Goal: Book appointment/travel/reservation

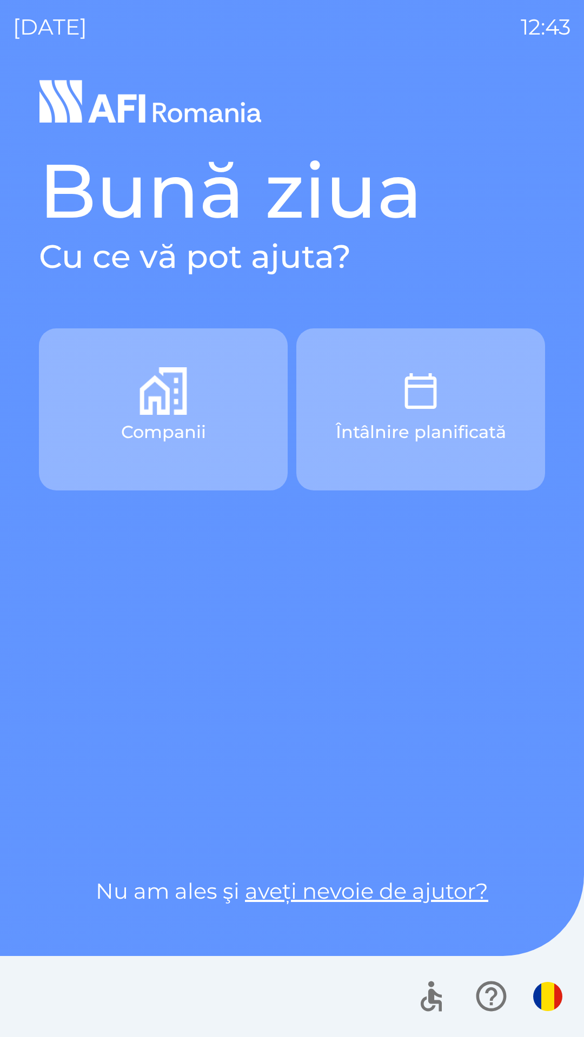
click at [207, 459] on button "Companii" at bounding box center [163, 410] width 249 height 162
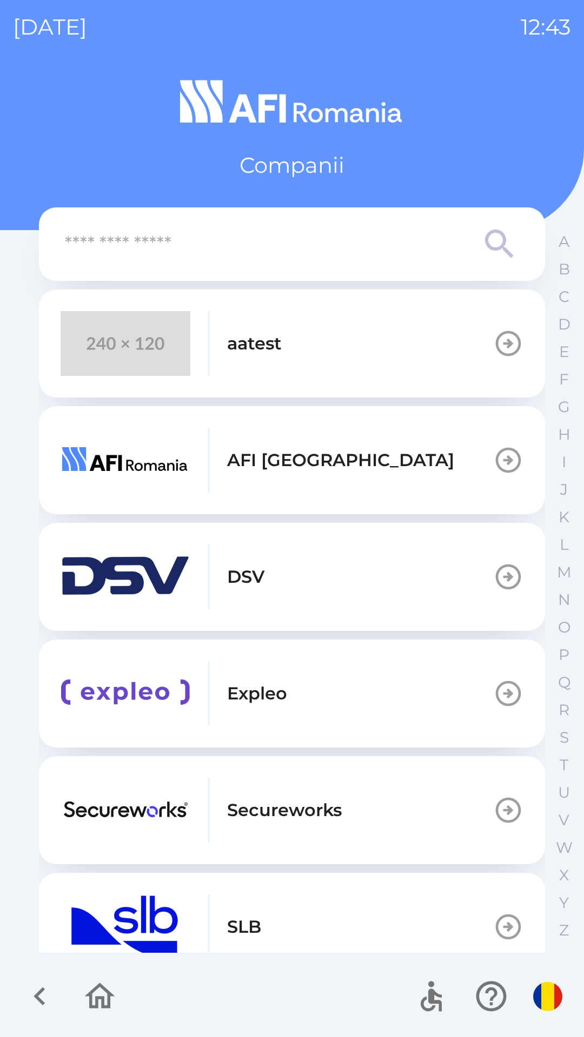
click at [298, 345] on button "aatest" at bounding box center [292, 344] width 506 height 108
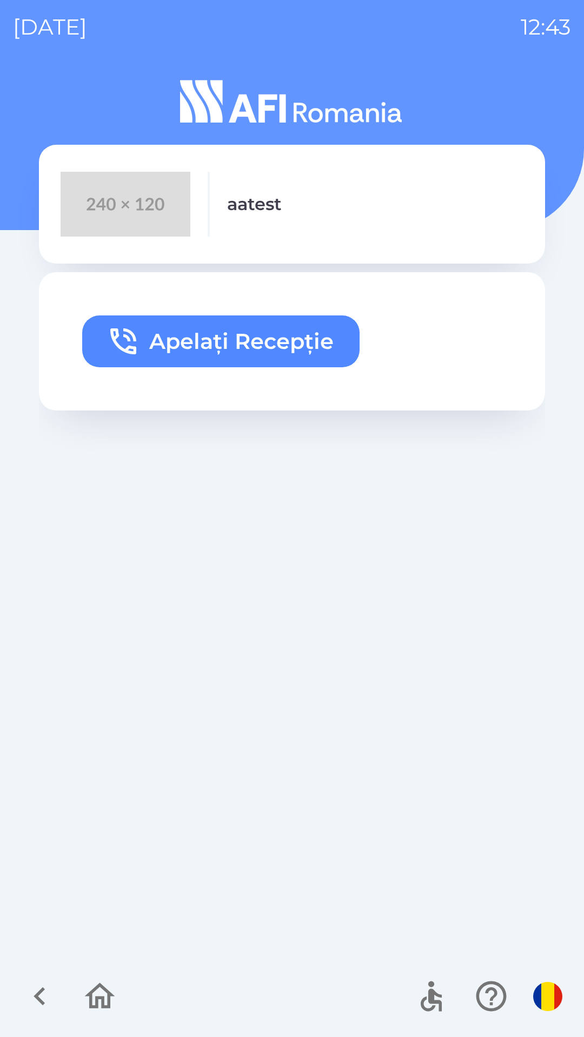
click at [256, 329] on button "Apelați Recepție" at bounding box center [220, 342] width 277 height 52
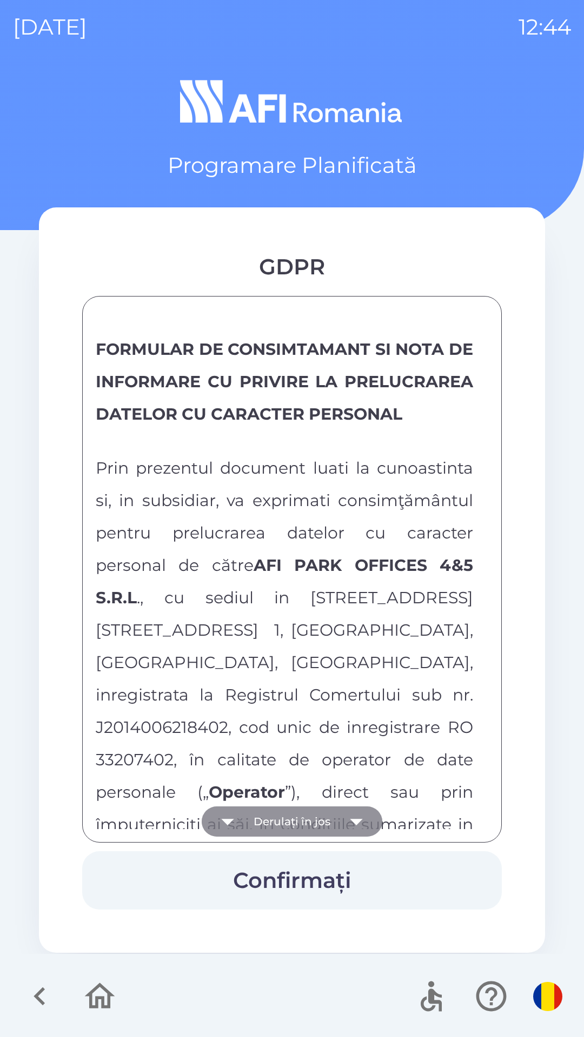
click at [270, 830] on button "Derulați în jos" at bounding box center [292, 822] width 180 height 30
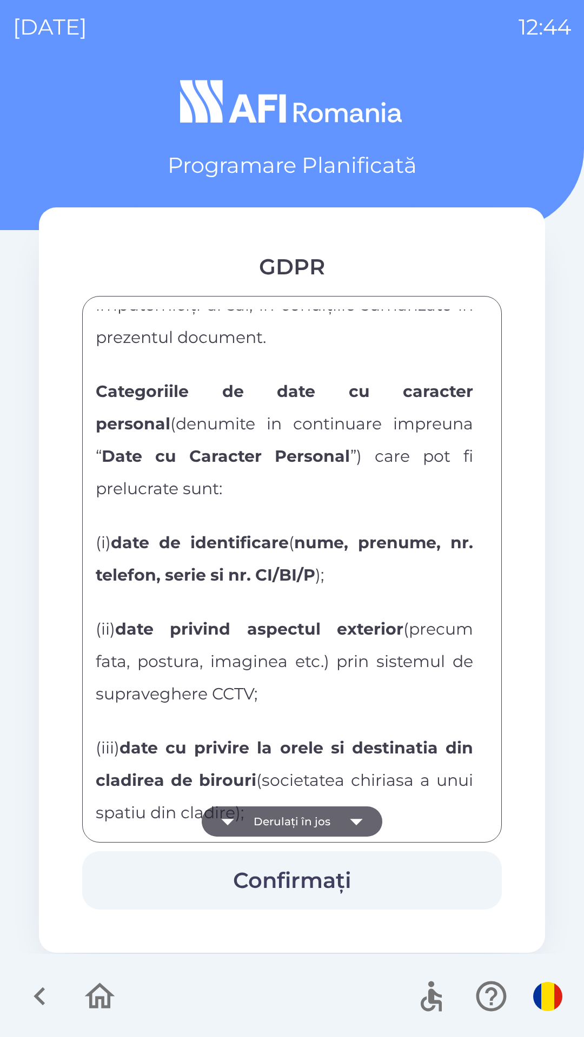
click at [271, 818] on button "Derulați în jos" at bounding box center [292, 822] width 180 height 30
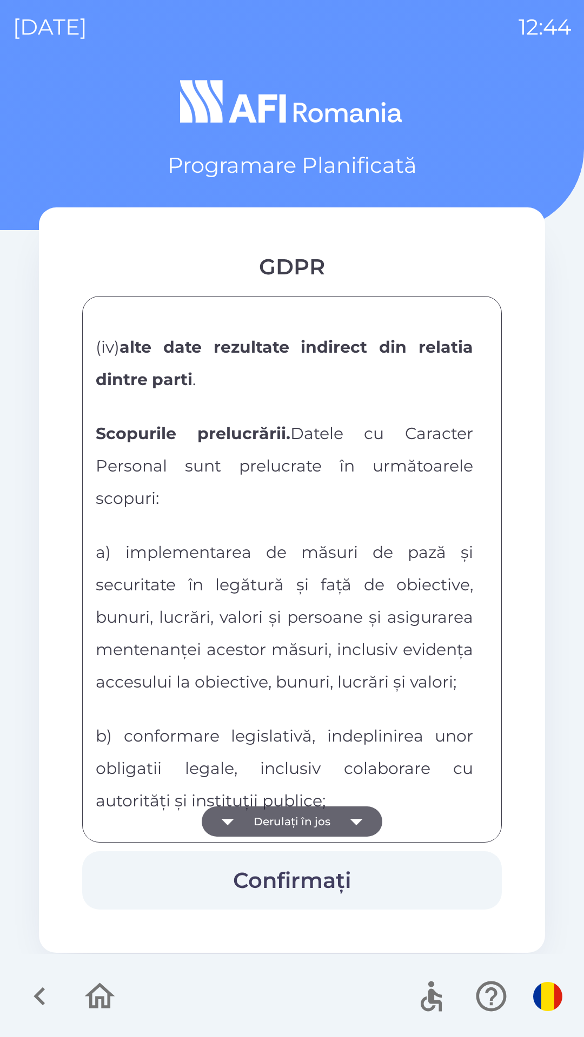
click at [264, 819] on button "Derulați în jos" at bounding box center [292, 822] width 180 height 30
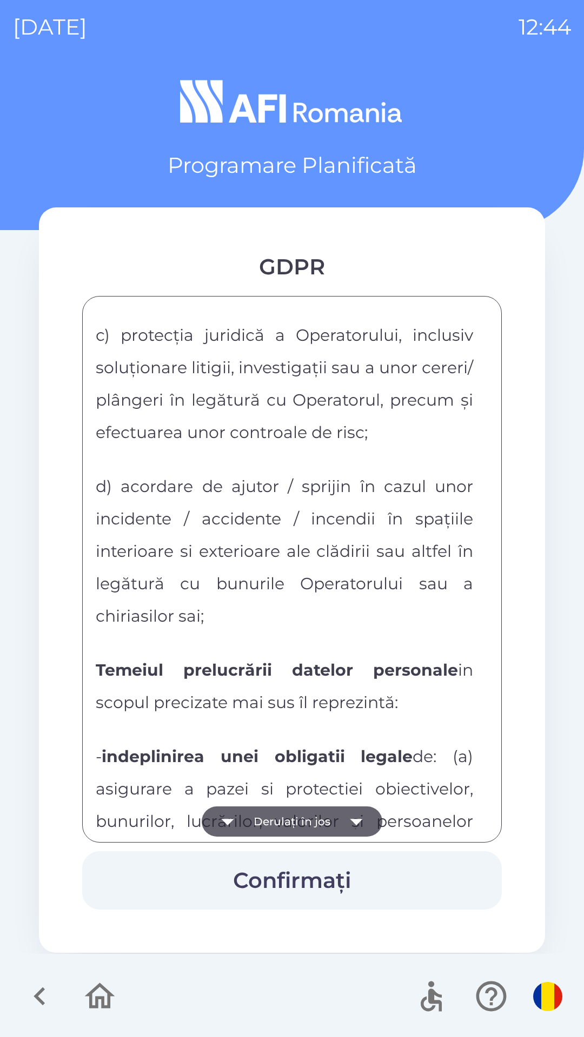
click at [262, 818] on button "Derulați în jos" at bounding box center [292, 822] width 180 height 30
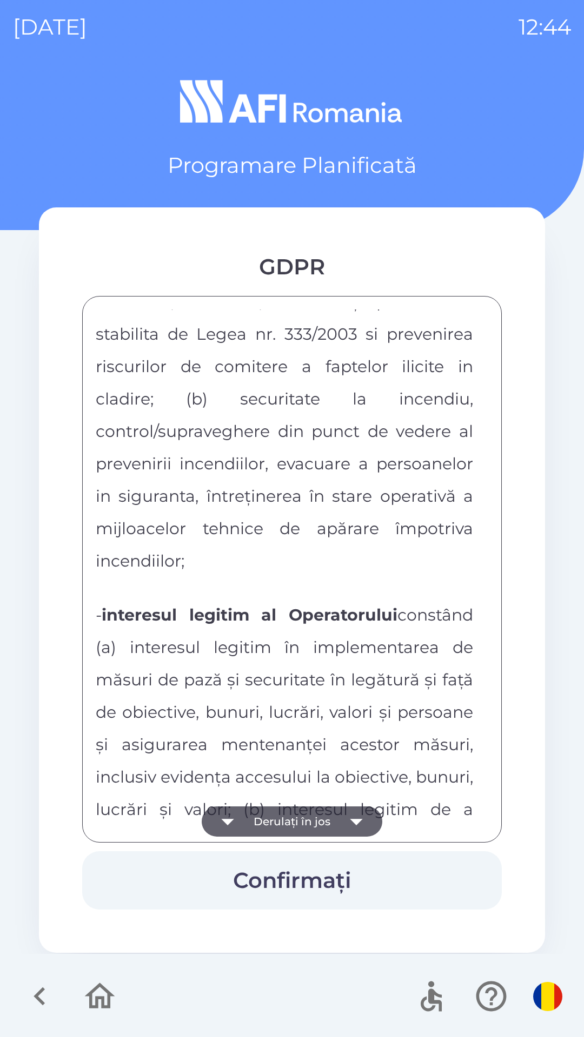
click at [263, 815] on button "Derulați în jos" at bounding box center [292, 822] width 180 height 30
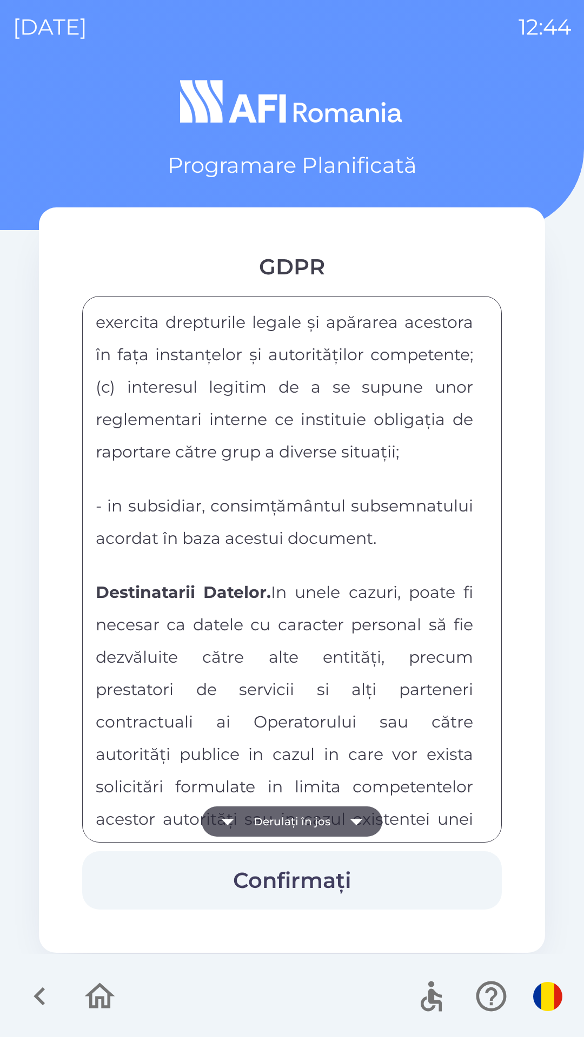
click at [255, 813] on button "Derulați în jos" at bounding box center [292, 822] width 180 height 30
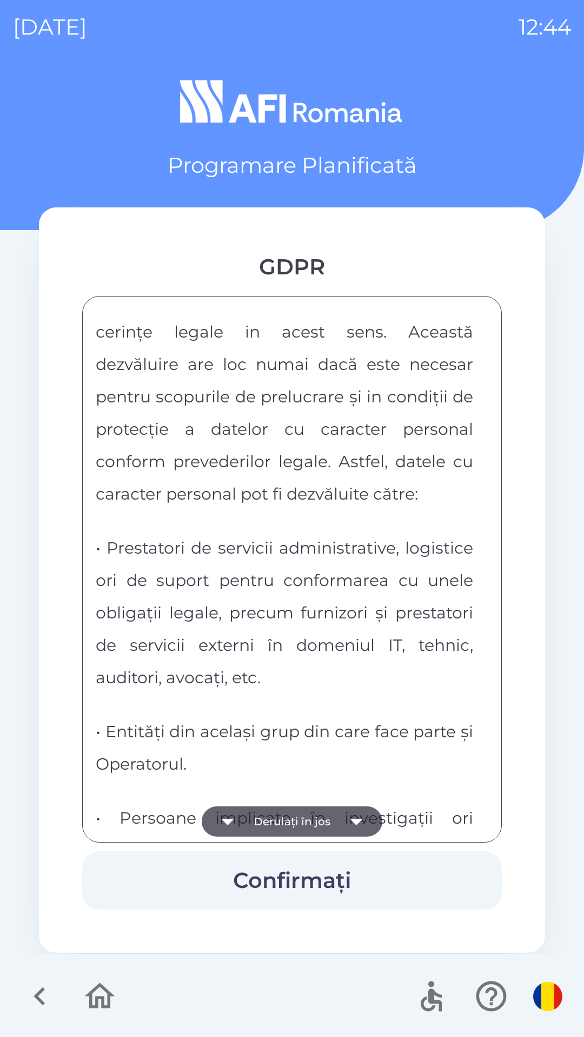
click at [252, 813] on button "Derulați în jos" at bounding box center [292, 822] width 180 height 30
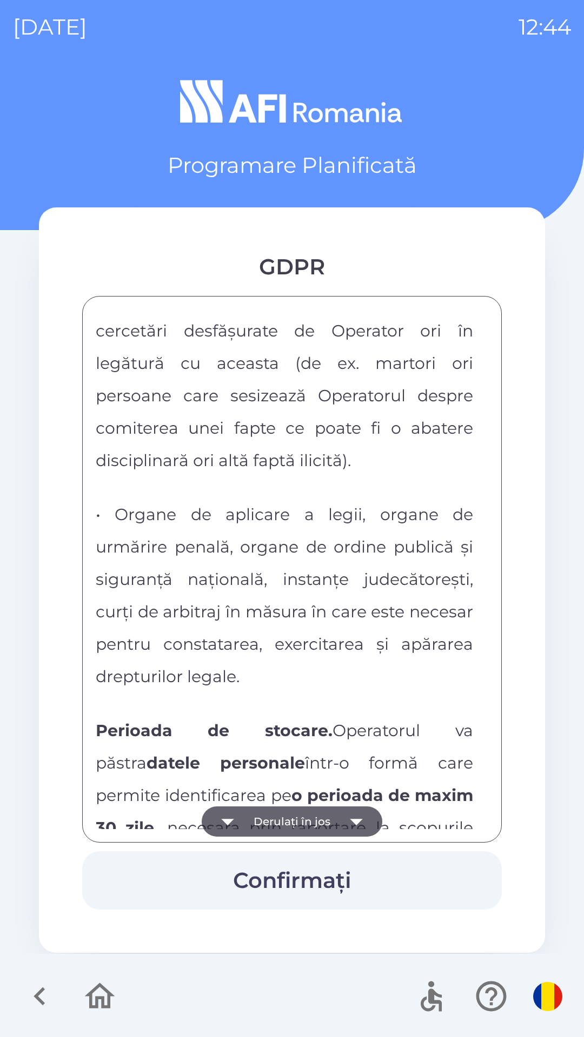
click at [249, 818] on button "Derulați în jos" at bounding box center [292, 822] width 180 height 30
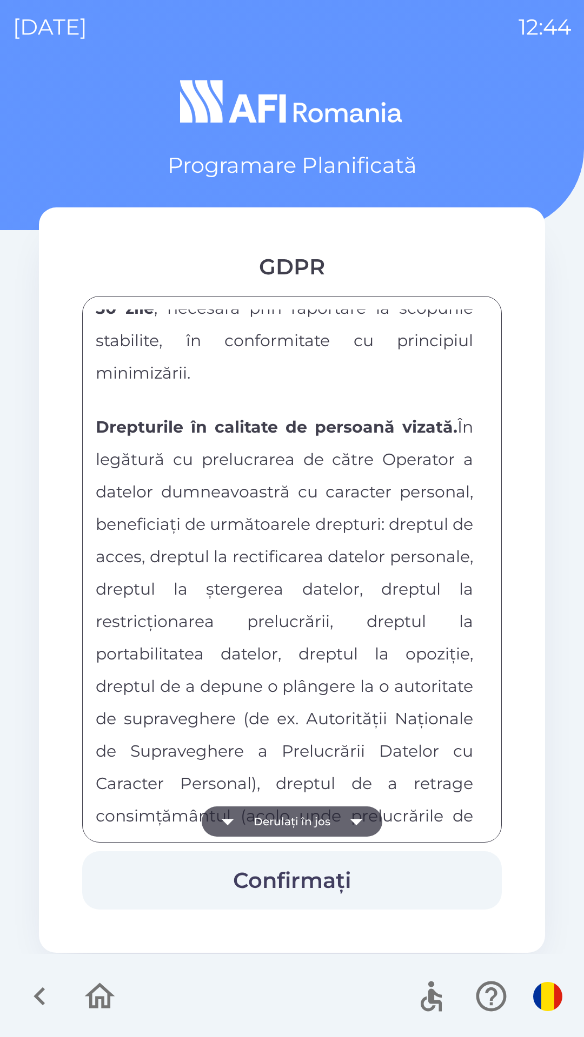
click at [251, 820] on button "Derulați în jos" at bounding box center [292, 822] width 180 height 30
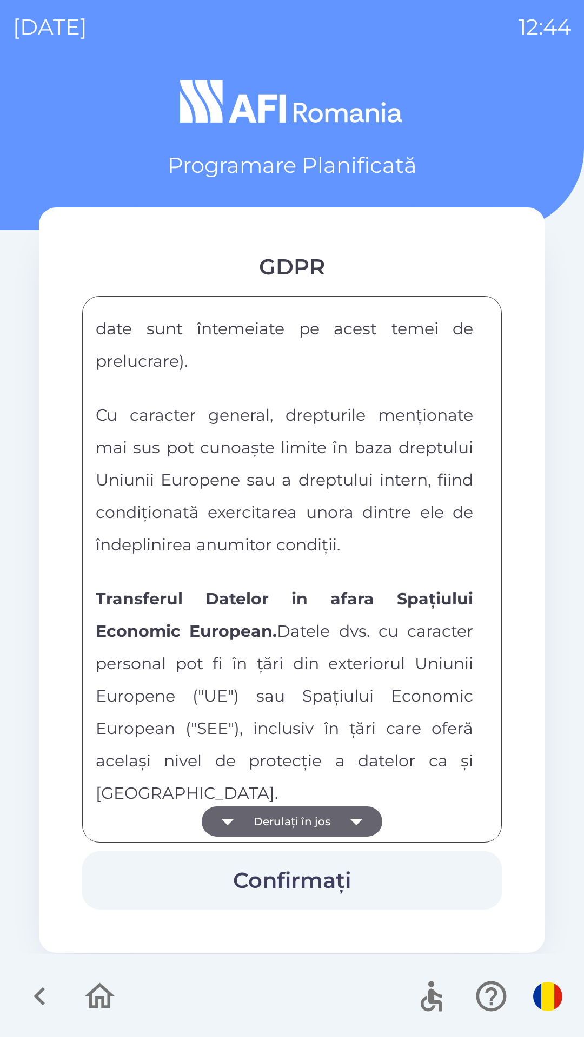
click at [241, 818] on icon "button" at bounding box center [227, 822] width 30 height 30
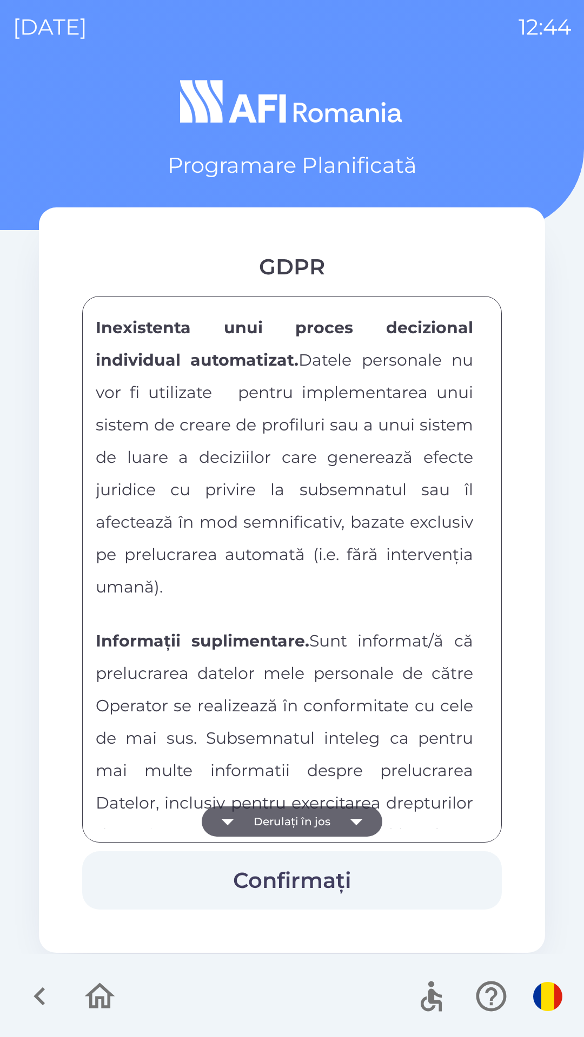
click at [237, 818] on icon "button" at bounding box center [227, 822] width 30 height 30
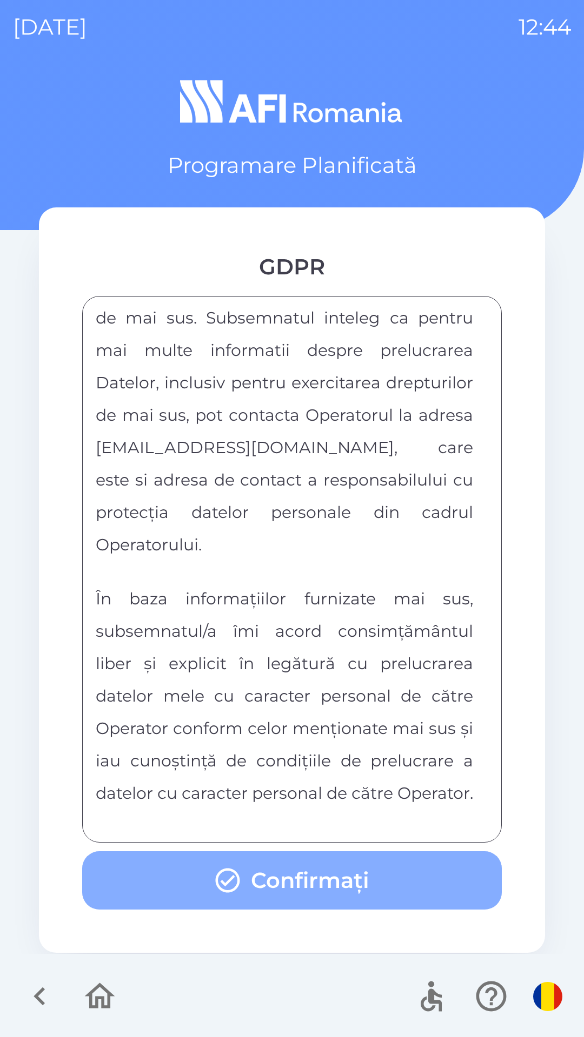
click at [274, 874] on button "Confirmați" at bounding box center [291, 881] width 419 height 58
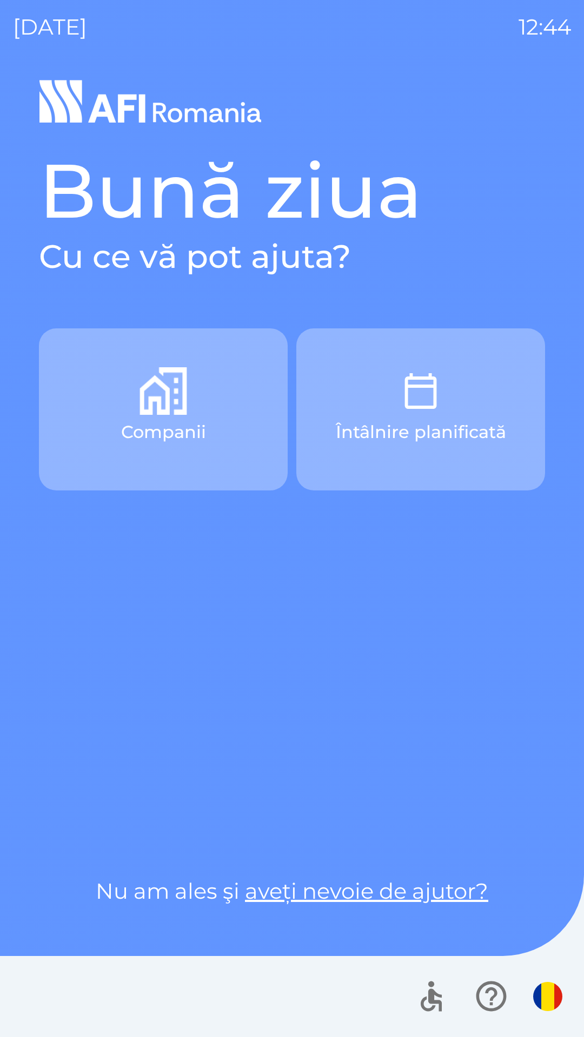
click at [205, 418] on button "Companii" at bounding box center [163, 410] width 249 height 162
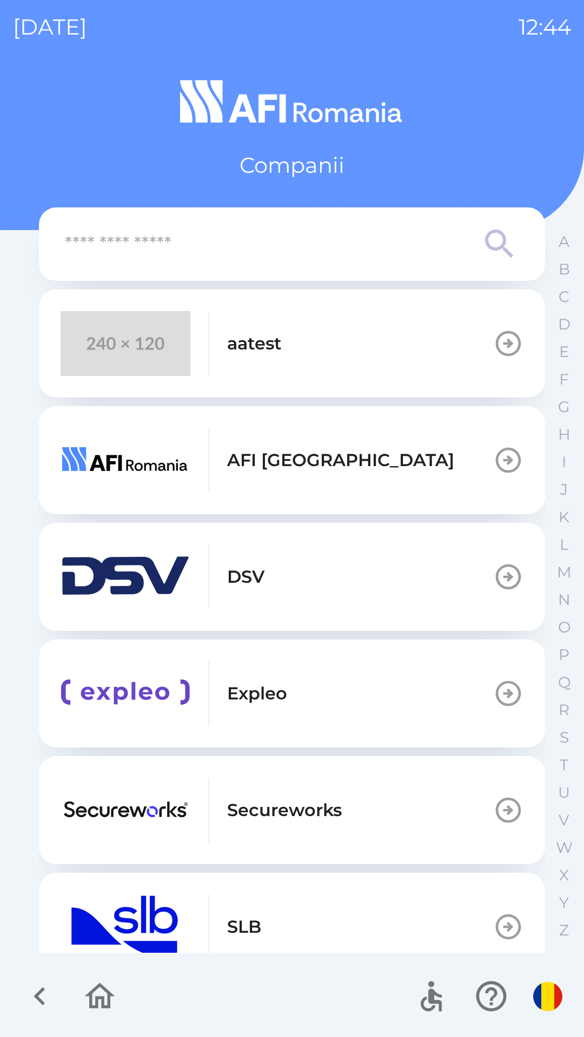
click at [275, 340] on p "aatest" at bounding box center [254, 344] width 55 height 26
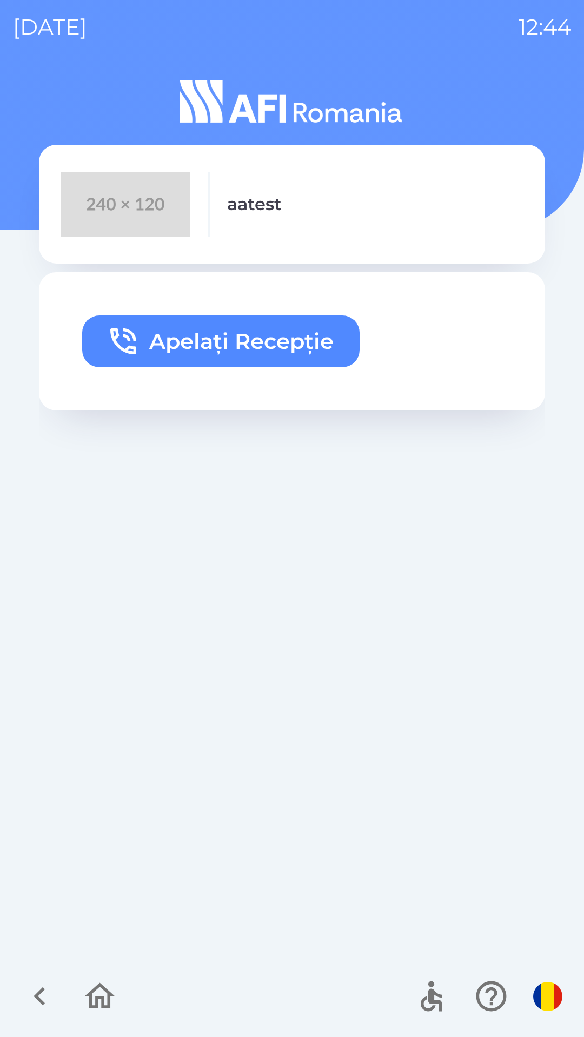
click at [264, 339] on button "Apelați Recepție" at bounding box center [220, 342] width 277 height 52
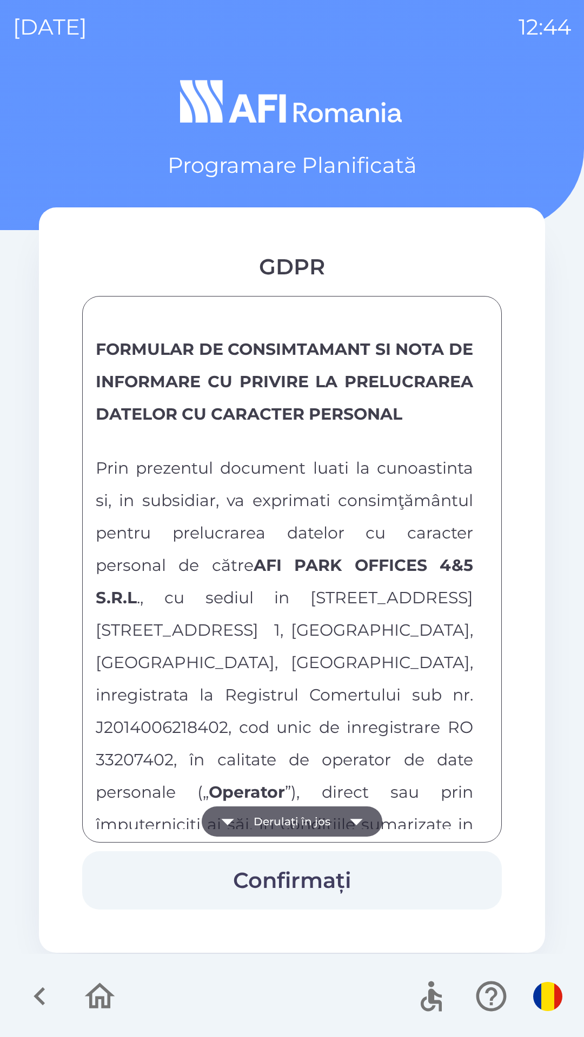
click at [274, 808] on button "Derulați în jos" at bounding box center [292, 822] width 180 height 30
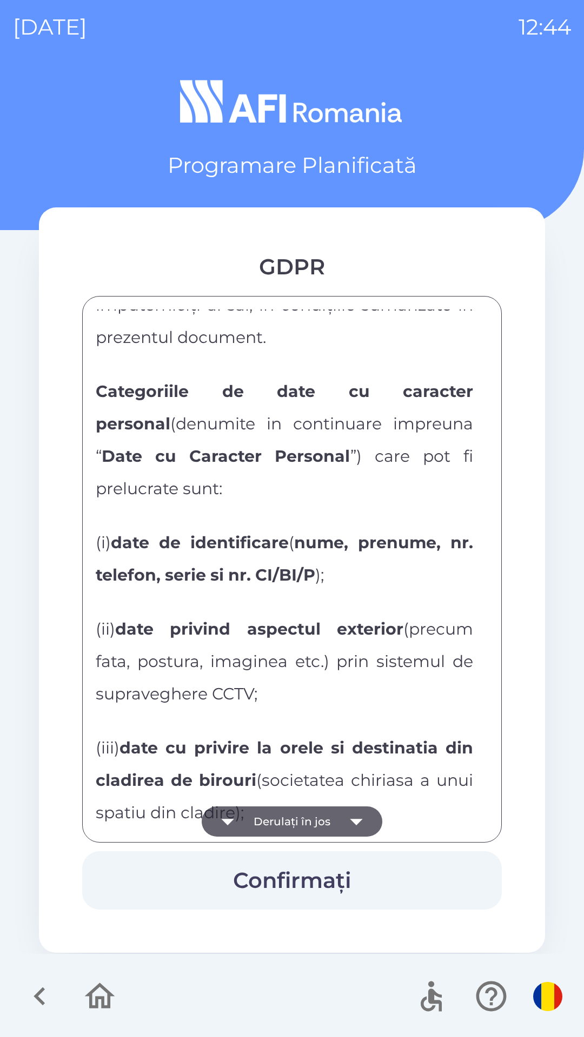
click at [281, 814] on button "Derulați în jos" at bounding box center [292, 822] width 180 height 30
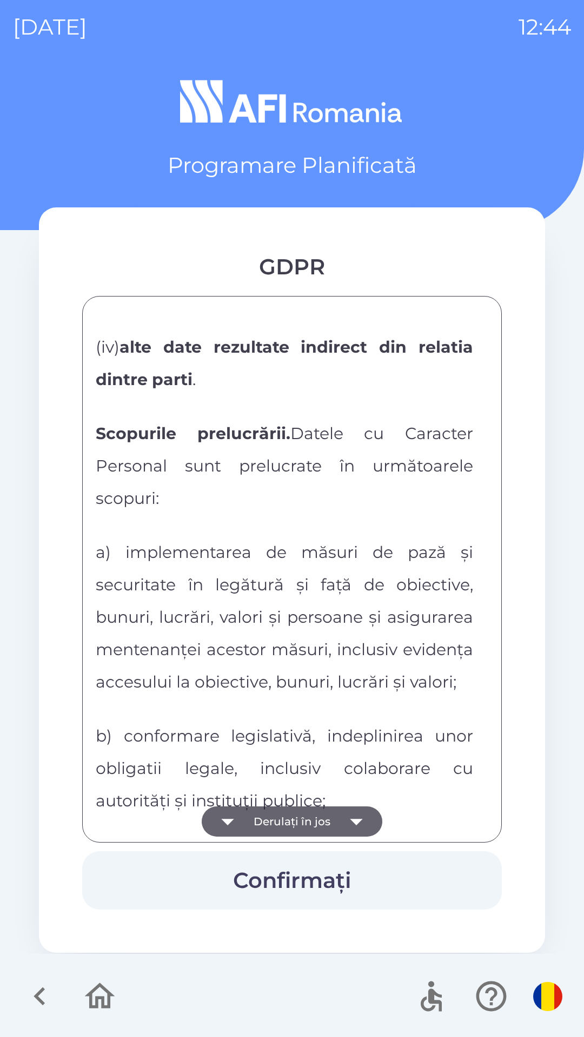
click at [276, 819] on button "Derulați în jos" at bounding box center [292, 822] width 180 height 30
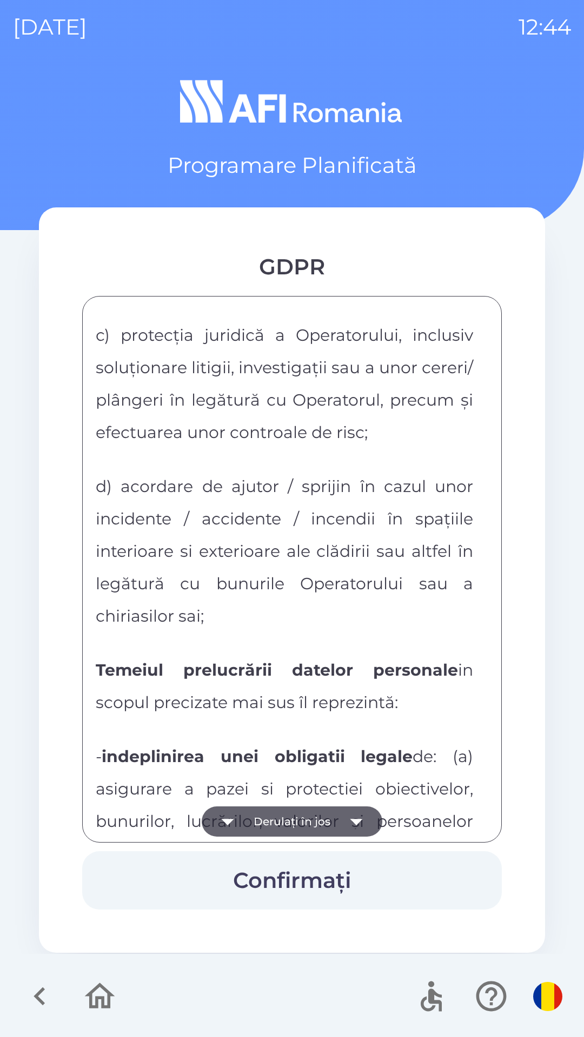
click at [283, 818] on button "Derulați în jos" at bounding box center [292, 822] width 180 height 30
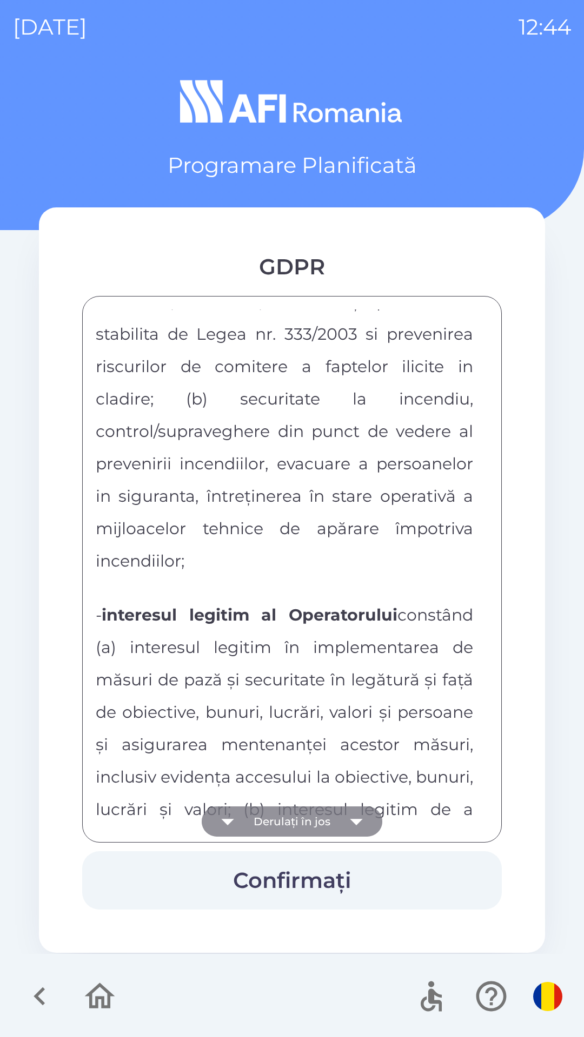
click at [274, 816] on button "Derulați în jos" at bounding box center [292, 822] width 180 height 30
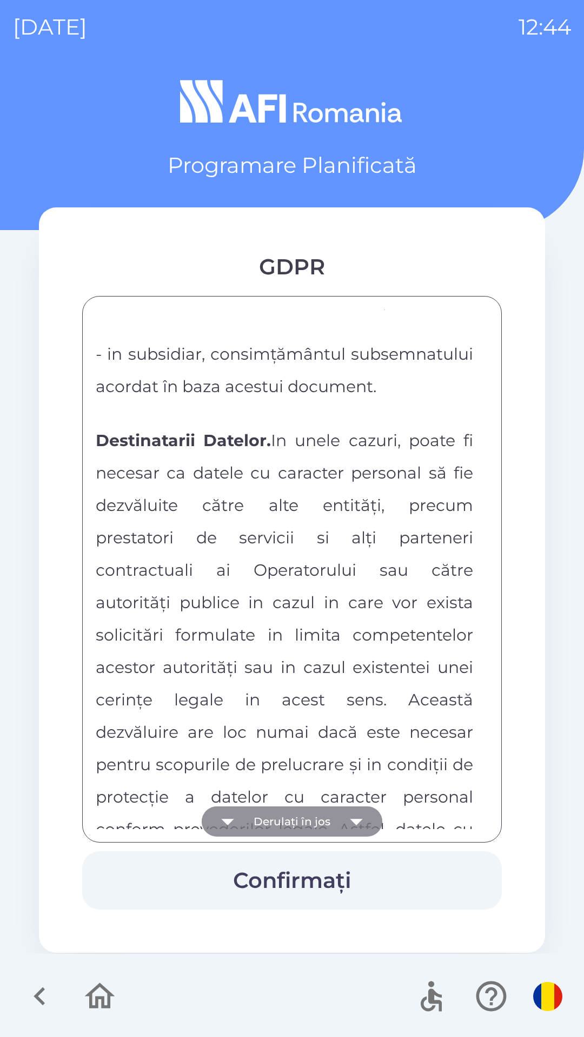
click at [280, 813] on button "Derulați în jos" at bounding box center [292, 822] width 180 height 30
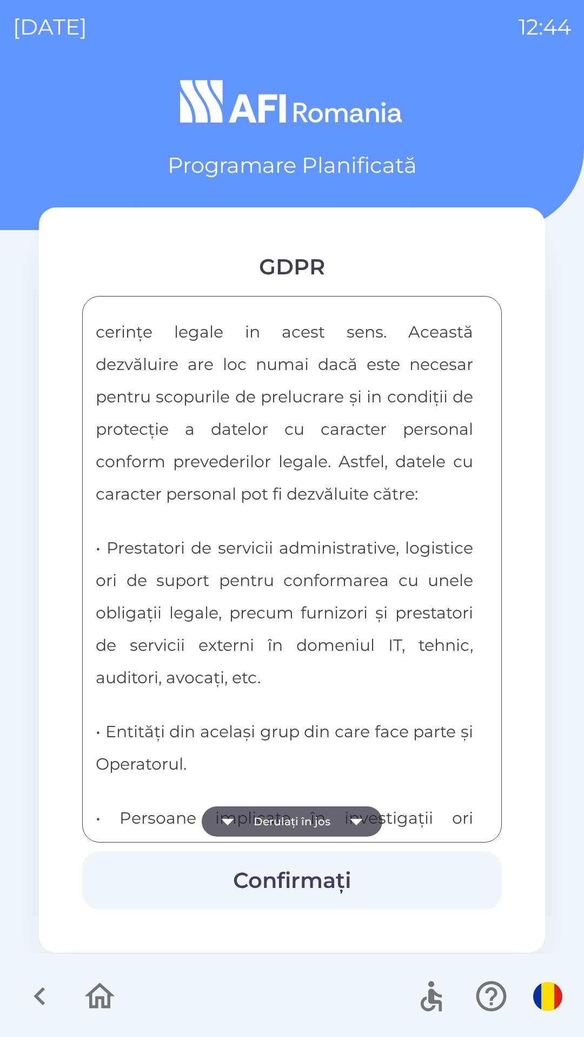
click at [287, 814] on button "Derulați în jos" at bounding box center [292, 822] width 180 height 30
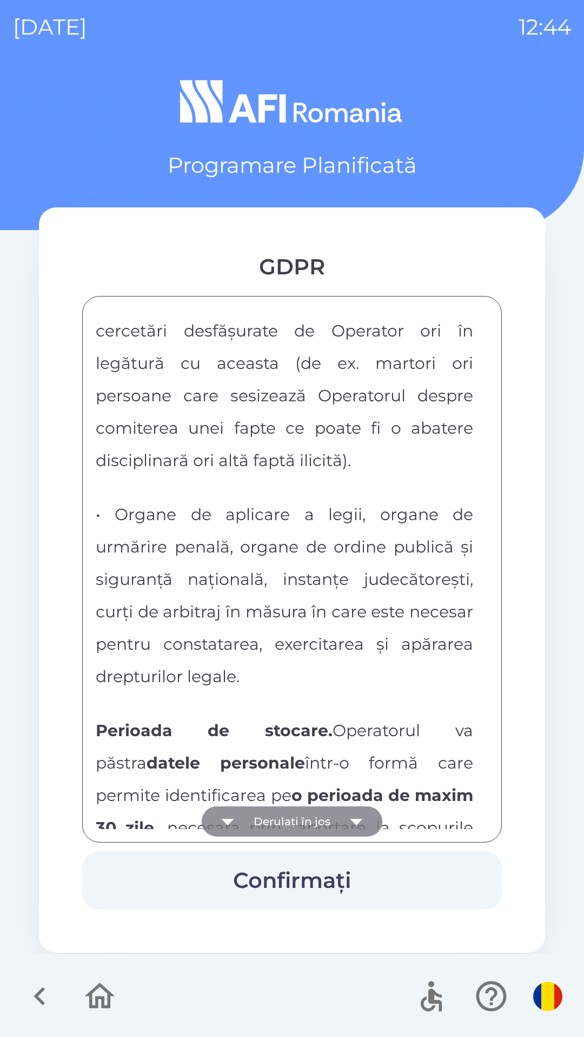
click at [296, 816] on button "Derulați în jos" at bounding box center [292, 822] width 180 height 30
click at [292, 814] on button "Derulați în jos" at bounding box center [292, 822] width 180 height 30
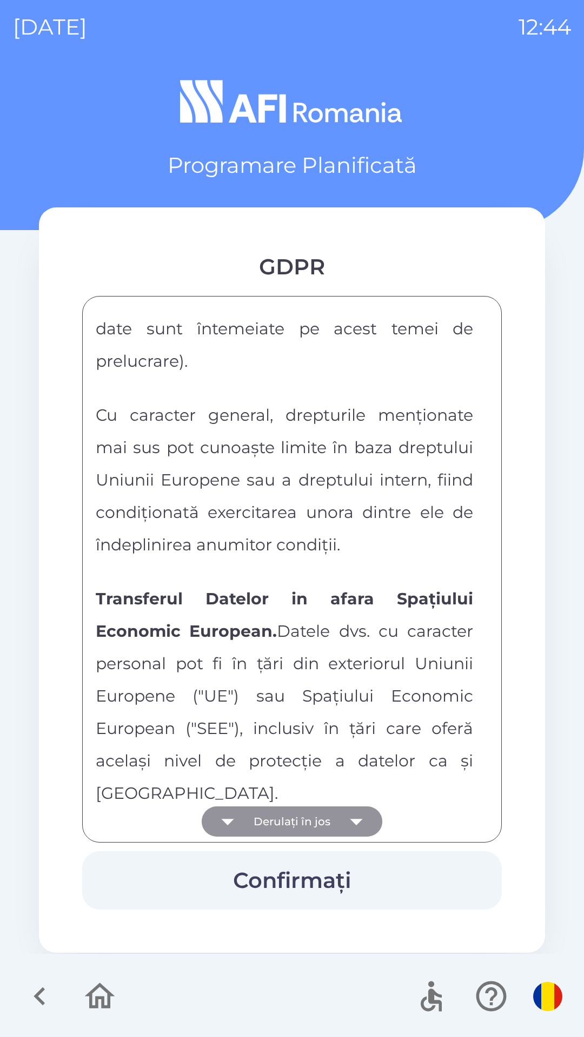
click at [293, 813] on button "Derulați în jos" at bounding box center [292, 822] width 180 height 30
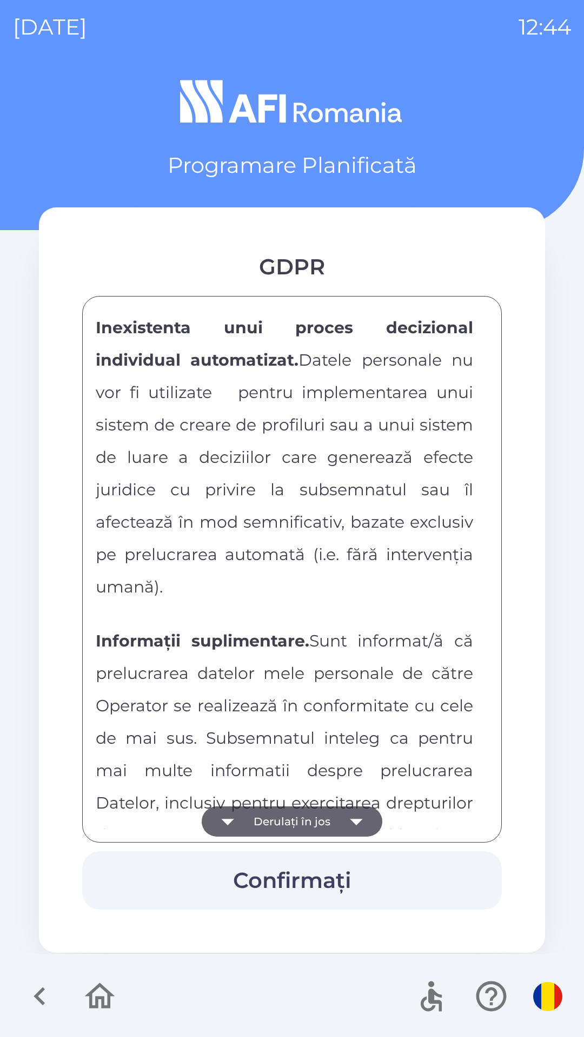
click at [304, 814] on button "Derulați în jos" at bounding box center [292, 822] width 180 height 30
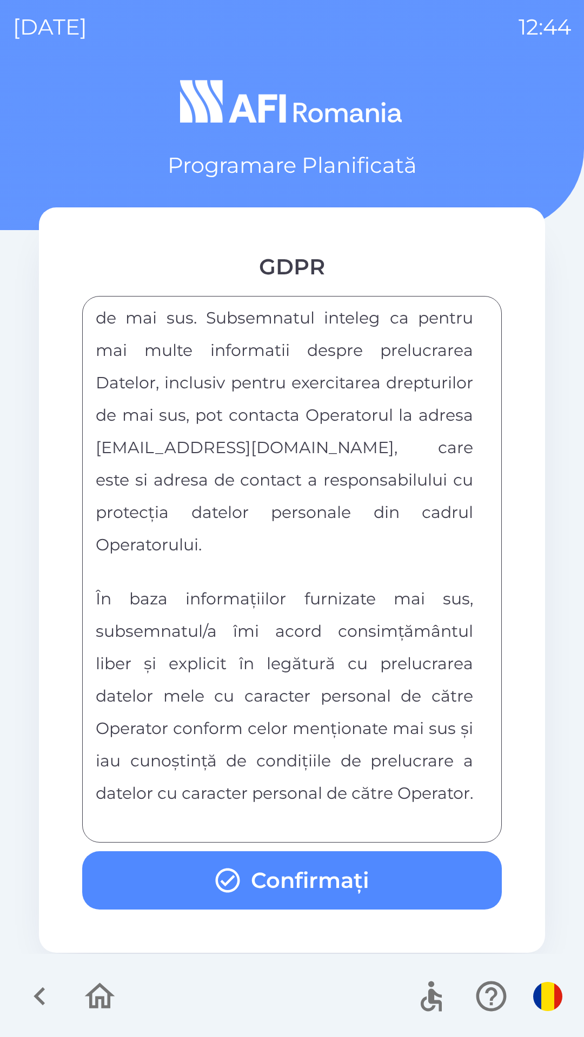
click at [304, 808] on div "FORMULAR DE CONSIMTAMANT SI NOTA DE INFORMARE CU PRIVIRE LA PRELUCRAREA DATELOR…" at bounding box center [292, 570] width 392 height 520
click at [305, 807] on p "În baza informațiilor furnizate mai sus, subsemnatul/a îmi acord consimțământul…" at bounding box center [284, 694] width 377 height 227
click at [287, 876] on button "Confirmați" at bounding box center [291, 881] width 419 height 58
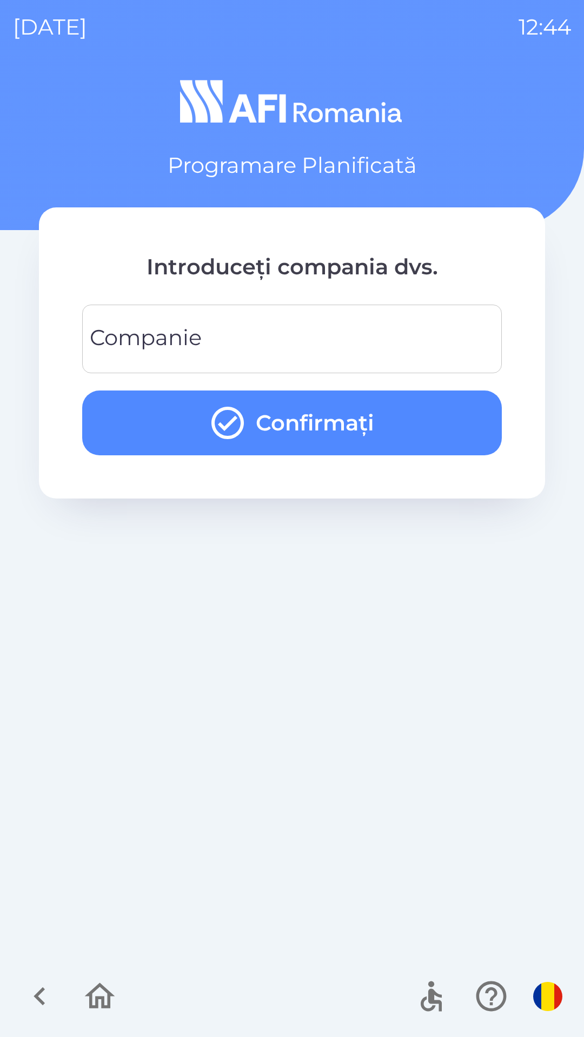
click at [462, 318] on input "Companie" at bounding box center [291, 339] width 393 height 43
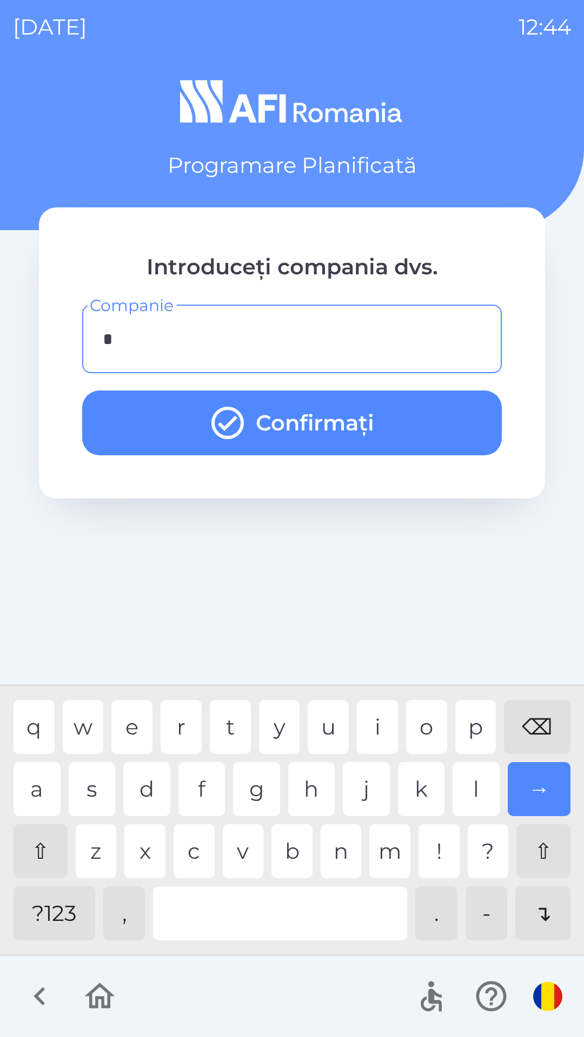
click at [471, 725] on div "p" at bounding box center [475, 727] width 41 height 54
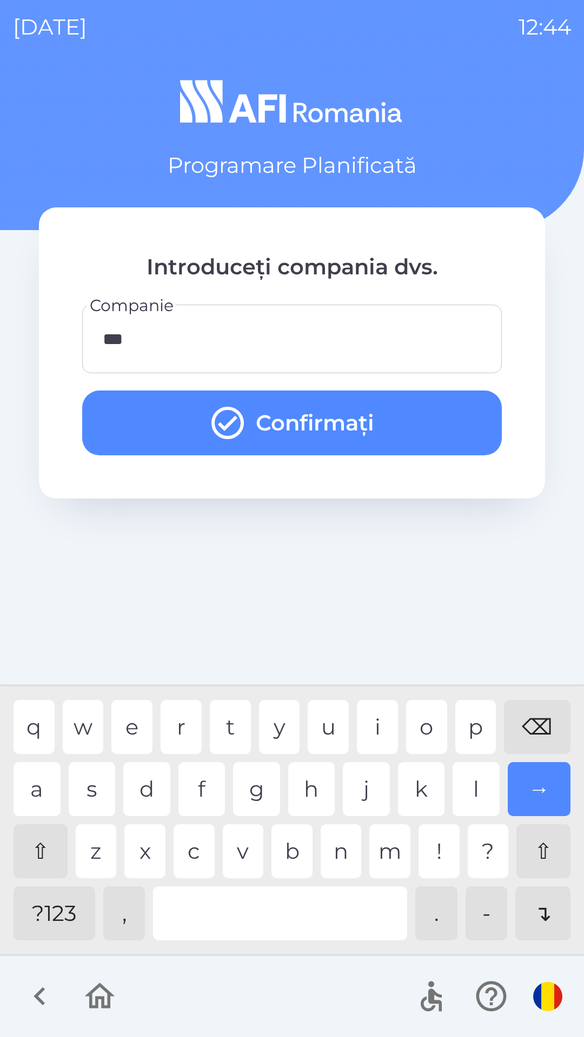
click at [349, 718] on div "u" at bounding box center [327, 727] width 41 height 54
click at [339, 897] on div at bounding box center [280, 914] width 254 height 54
type input "*********"
click at [452, 428] on button "Confirmați" at bounding box center [291, 423] width 419 height 65
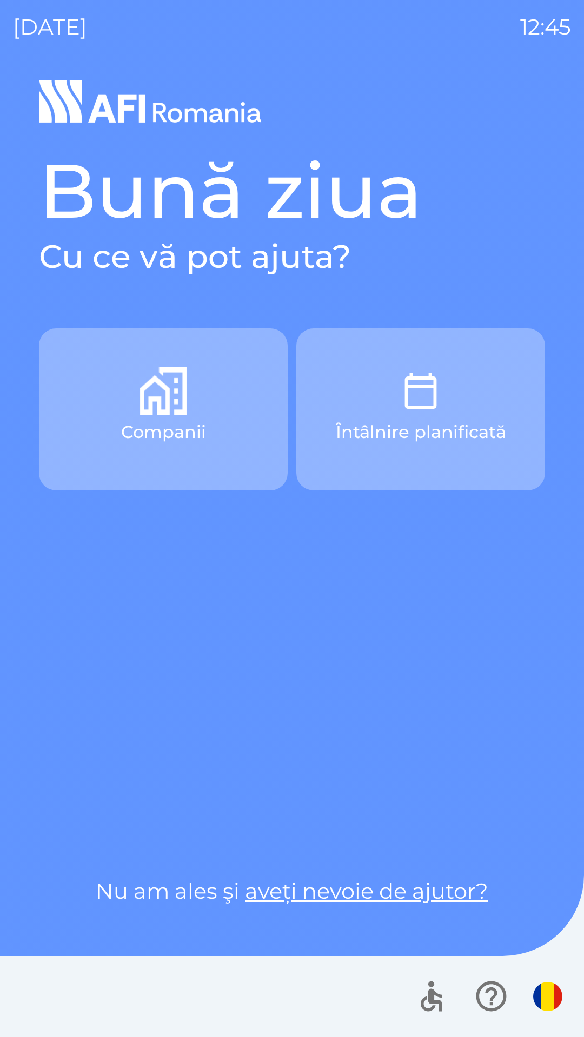
click at [250, 419] on button "Companii" at bounding box center [163, 410] width 249 height 162
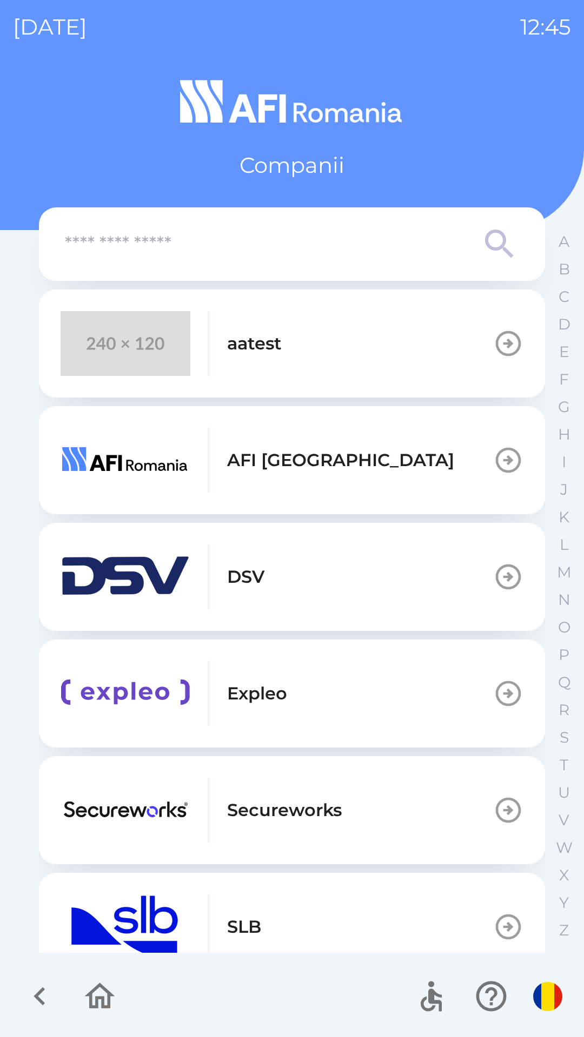
click at [386, 350] on button "aatest" at bounding box center [292, 344] width 506 height 108
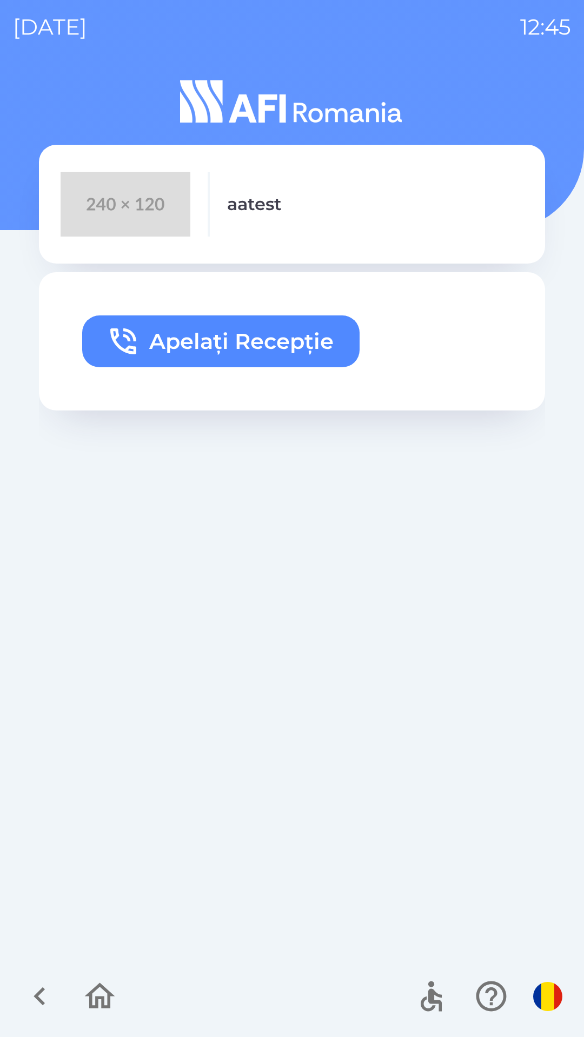
click at [295, 342] on button "Apelați Recepție" at bounding box center [220, 342] width 277 height 52
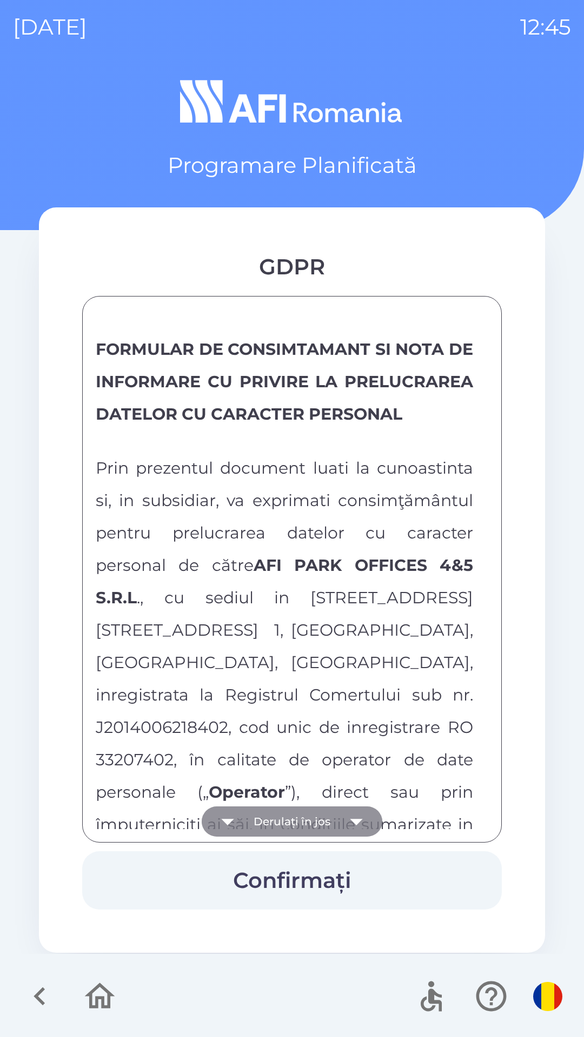
click at [318, 824] on button "Derulați în jos" at bounding box center [292, 822] width 180 height 30
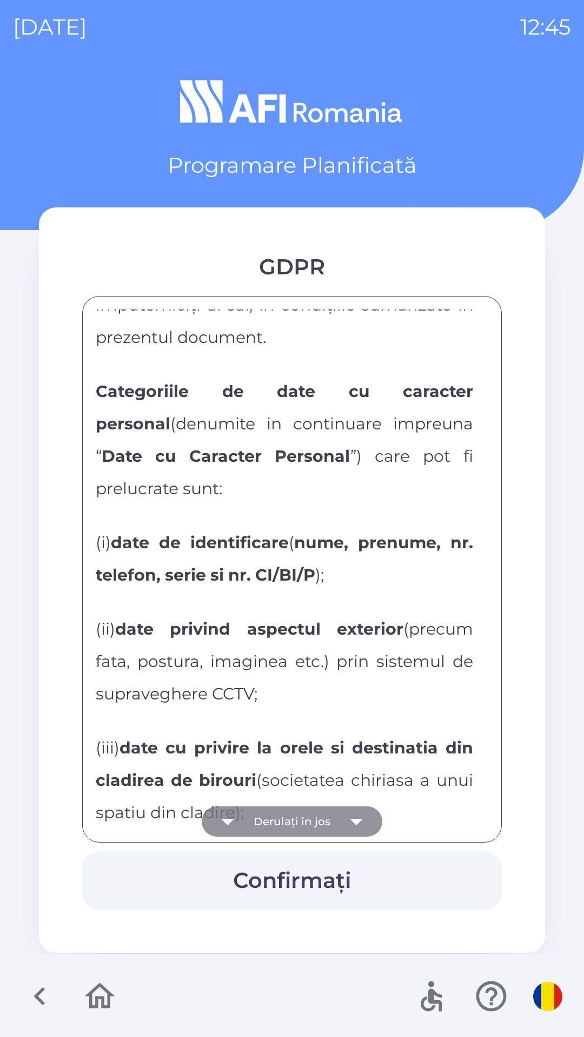
click at [319, 825] on button "Derulați în jos" at bounding box center [292, 822] width 180 height 30
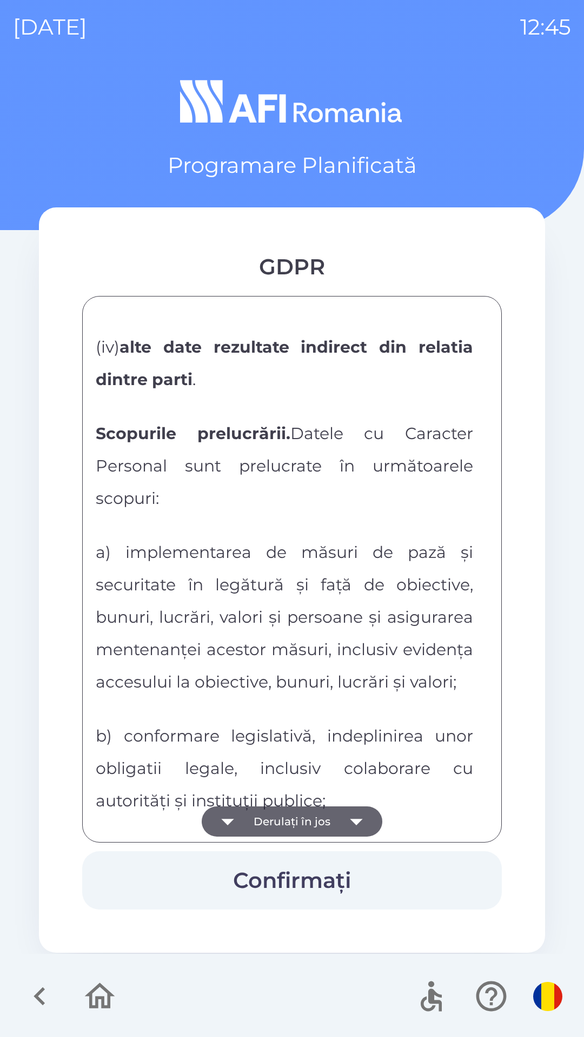
click at [319, 825] on button "Derulați în jos" at bounding box center [292, 822] width 180 height 30
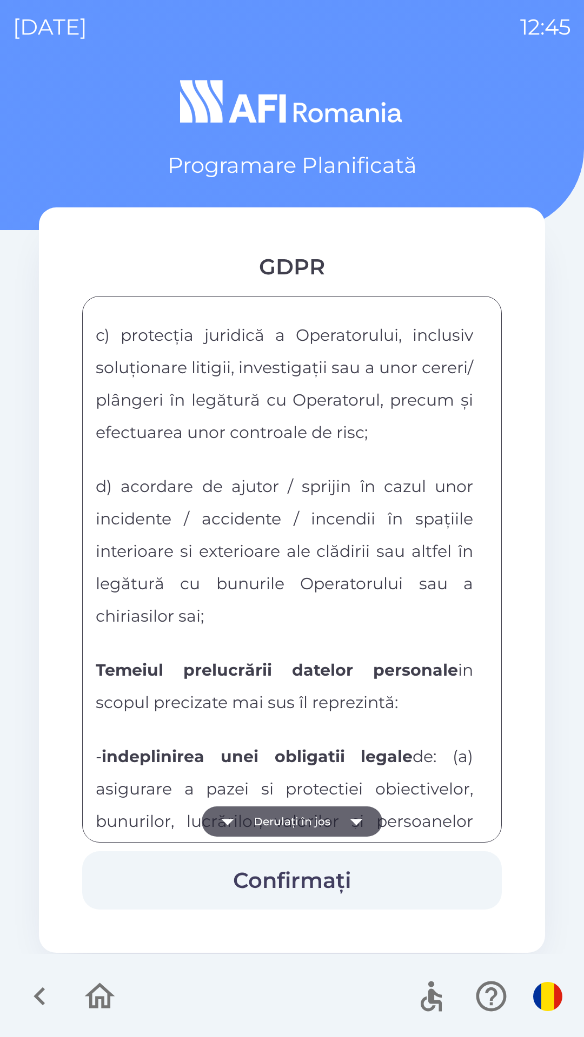
click at [326, 819] on button "Derulați în jos" at bounding box center [292, 822] width 180 height 30
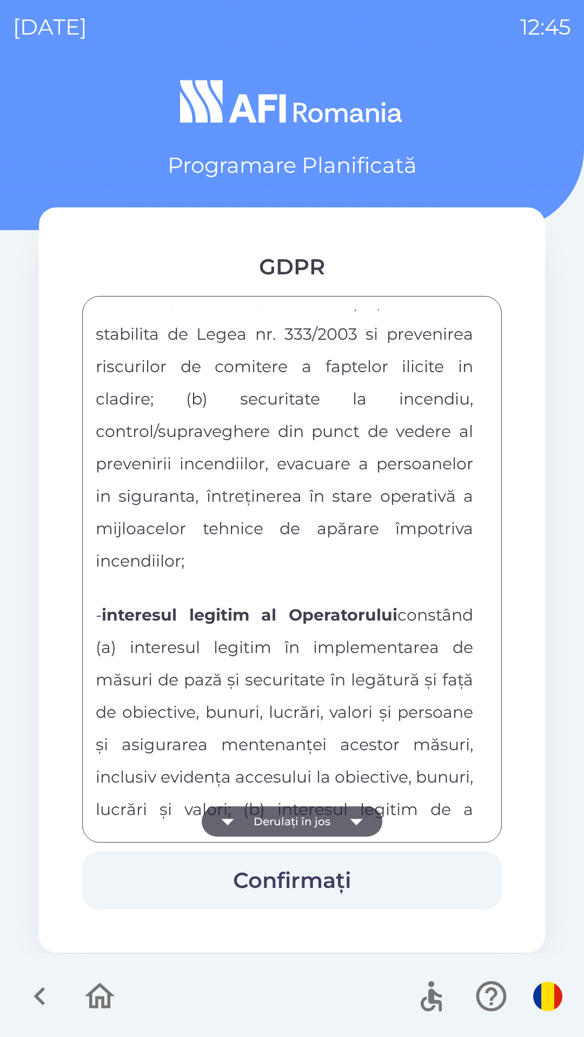
click at [327, 819] on button "Derulați în jos" at bounding box center [292, 822] width 180 height 30
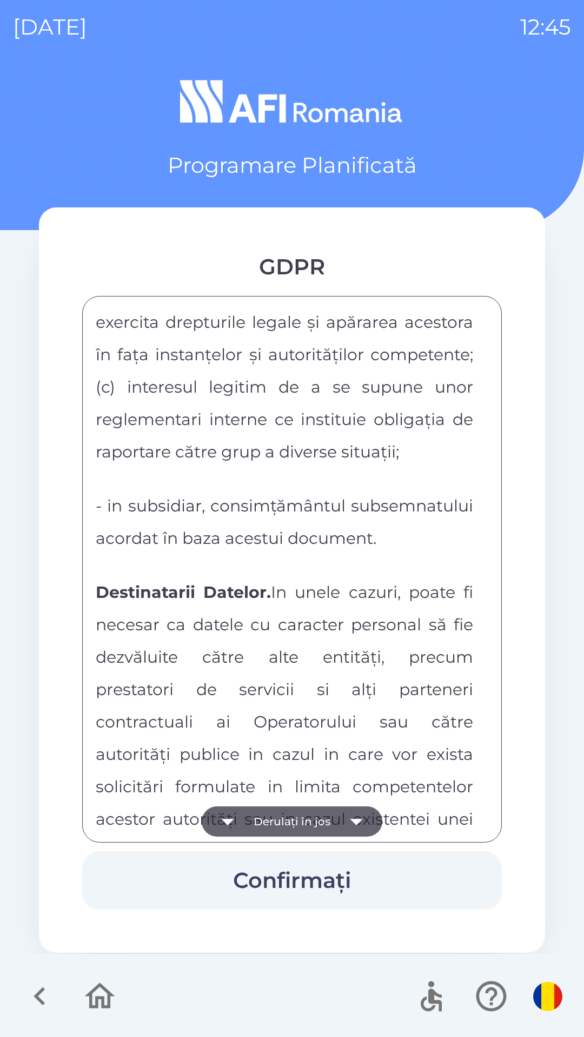
click at [326, 825] on button "Derulați în jos" at bounding box center [292, 822] width 180 height 30
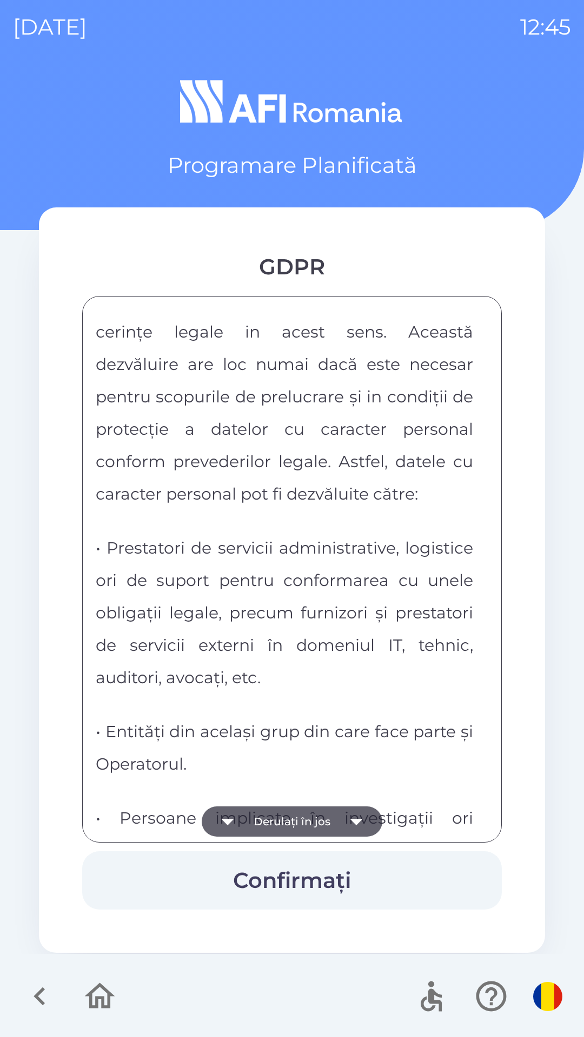
click at [327, 818] on button "Derulați în jos" at bounding box center [292, 822] width 180 height 30
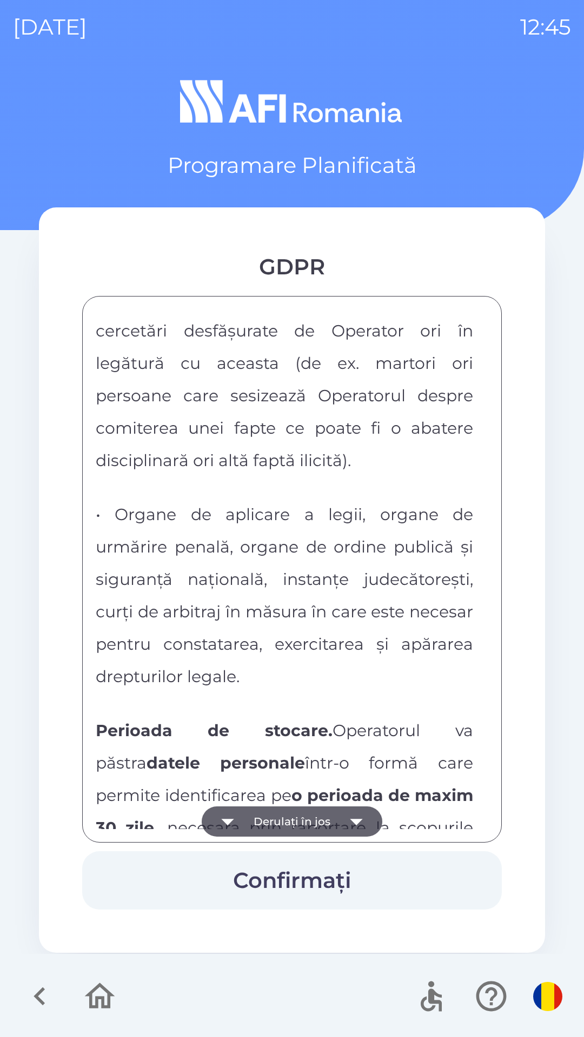
click at [330, 817] on button "Derulați în jos" at bounding box center [292, 822] width 180 height 30
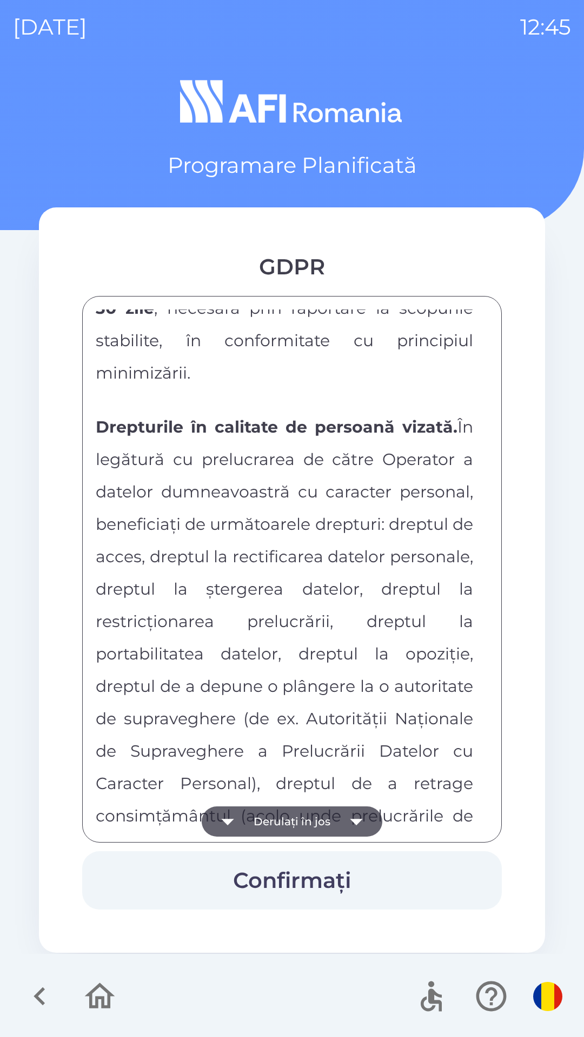
click at [329, 825] on button "Derulați în jos" at bounding box center [292, 822] width 180 height 30
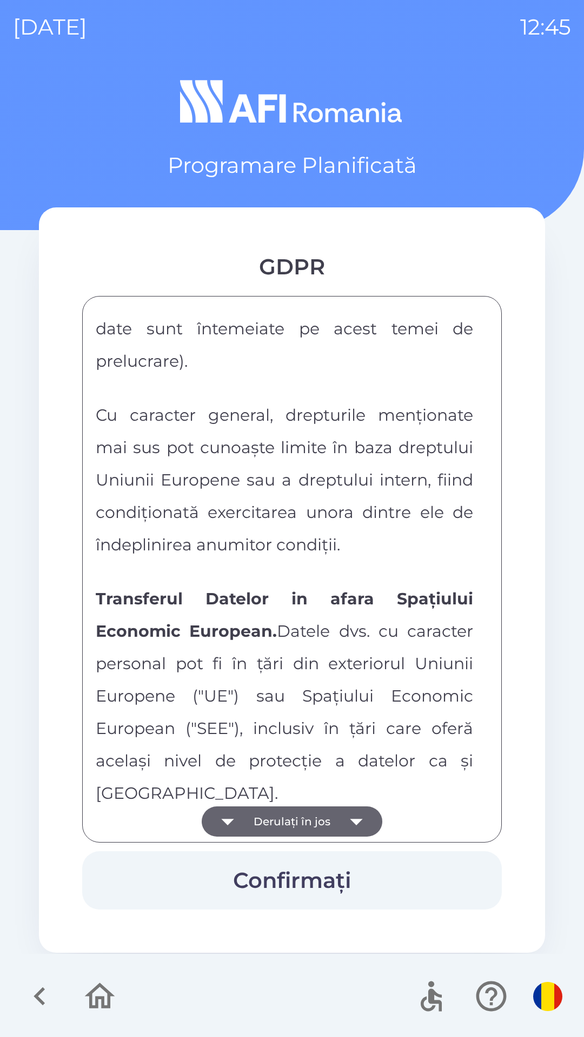
click at [329, 819] on button "Derulați în jos" at bounding box center [292, 822] width 180 height 30
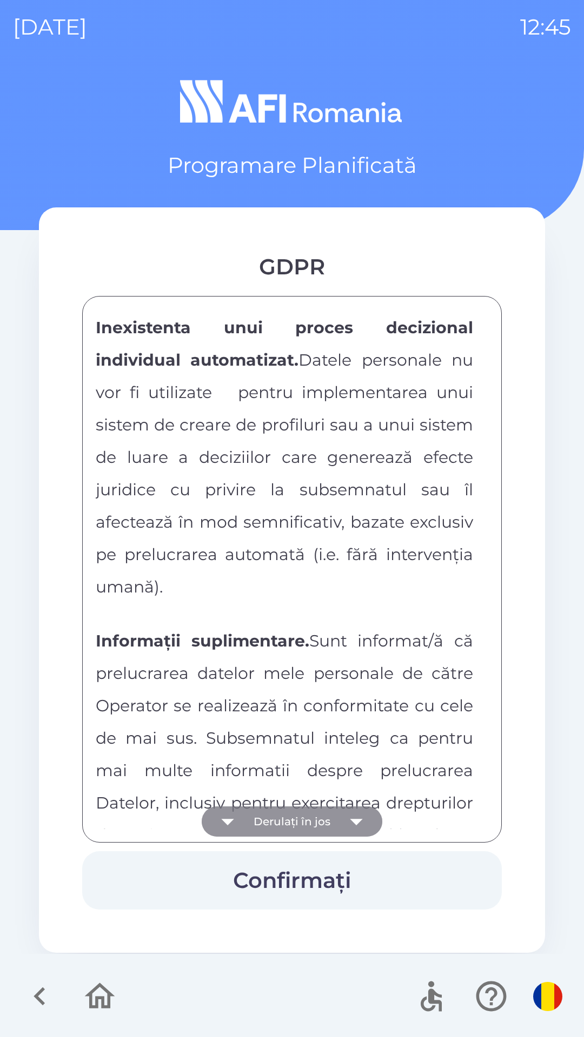
click at [330, 824] on button "Derulați în jos" at bounding box center [292, 822] width 180 height 30
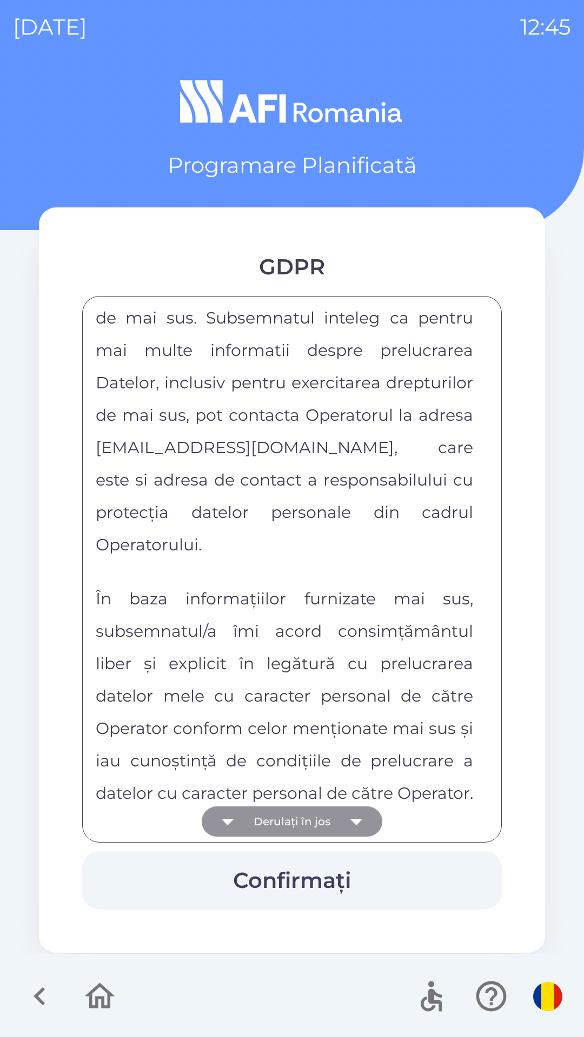
click at [328, 818] on div "FORMULAR DE CONSIMTAMANT SI NOTA DE INFORMARE CU PRIVIRE LA PRELUCRAREA DATELOR…" at bounding box center [292, 570] width 392 height 520
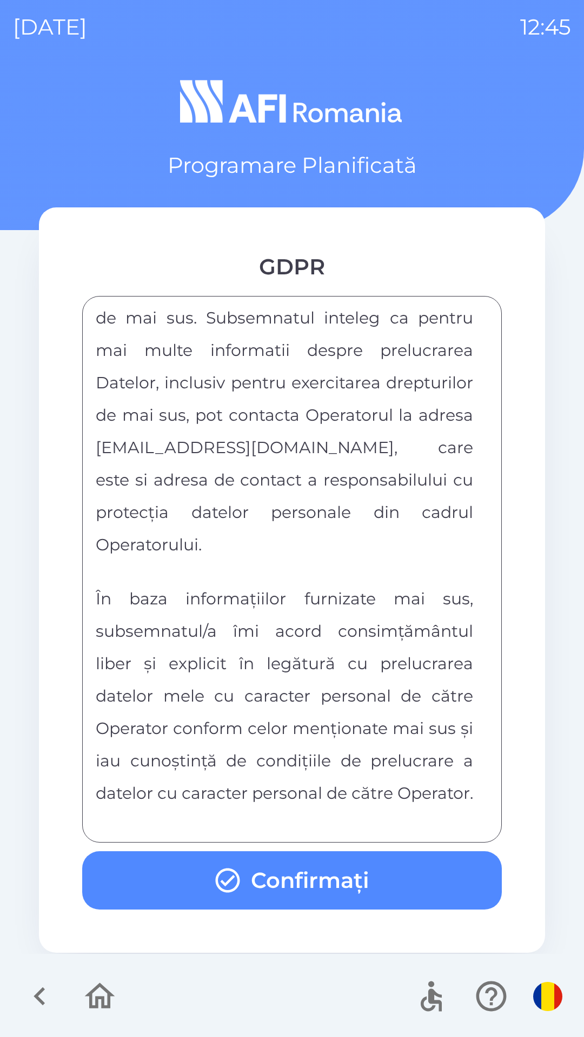
click at [317, 885] on button "Confirmați" at bounding box center [291, 881] width 419 height 58
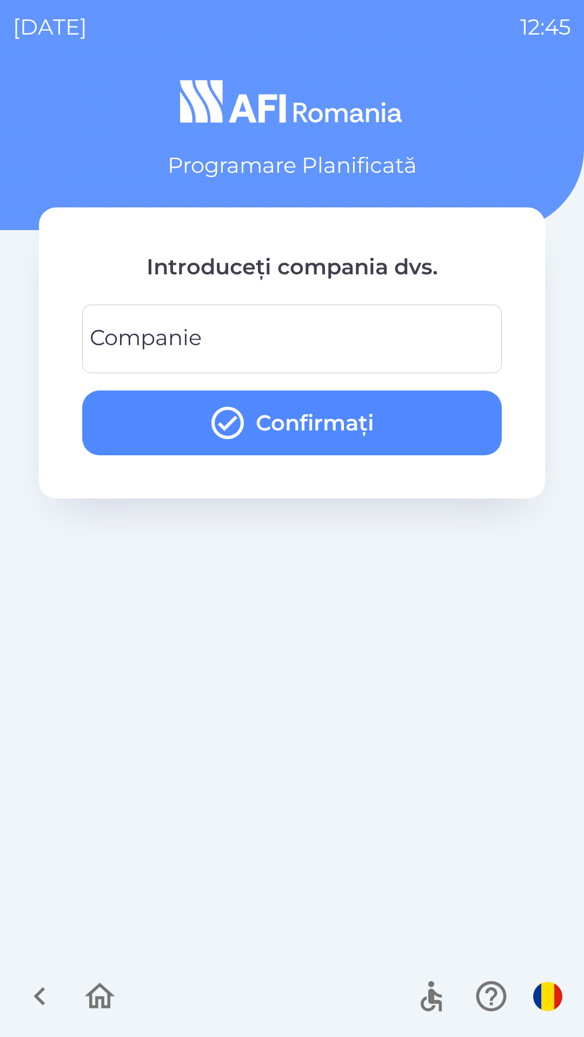
click at [197, 333] on div "Companie Companie" at bounding box center [291, 339] width 419 height 69
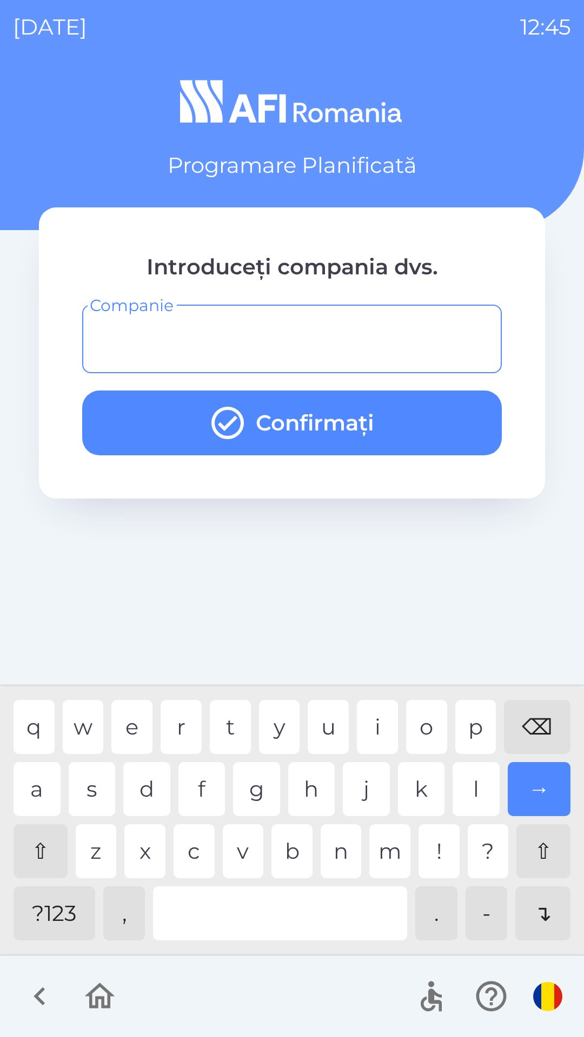
click at [457, 742] on div "q w e r t y u i o p ⌫" at bounding box center [292, 727] width 557 height 54
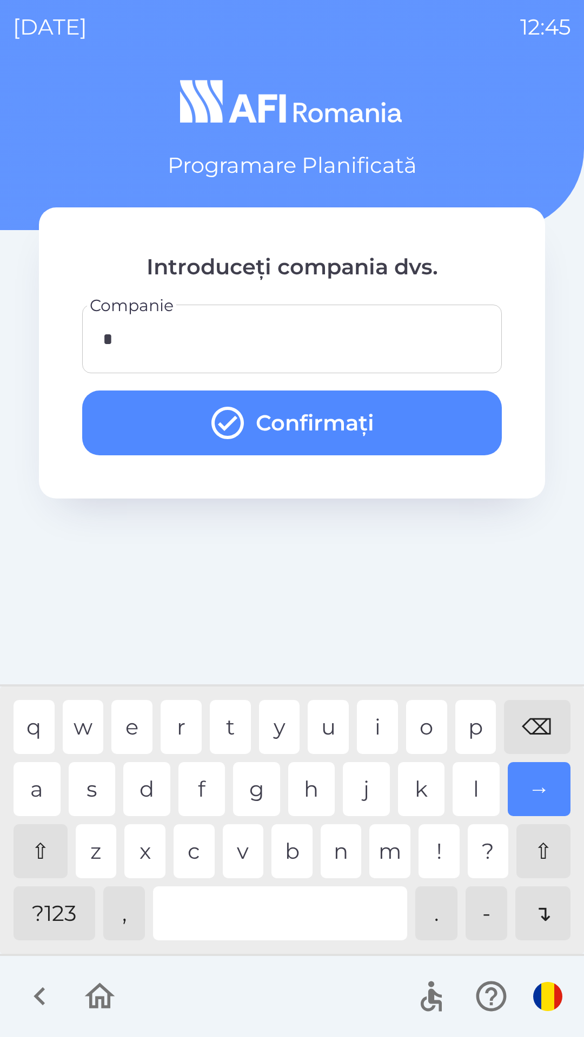
click at [42, 795] on div "a" at bounding box center [37, 789] width 47 height 54
click at [337, 718] on div "u" at bounding box center [327, 727] width 41 height 54
type input "*"
click at [540, 722] on div "⌫" at bounding box center [537, 727] width 66 height 54
click at [547, 726] on div "⌫" at bounding box center [537, 727] width 66 height 54
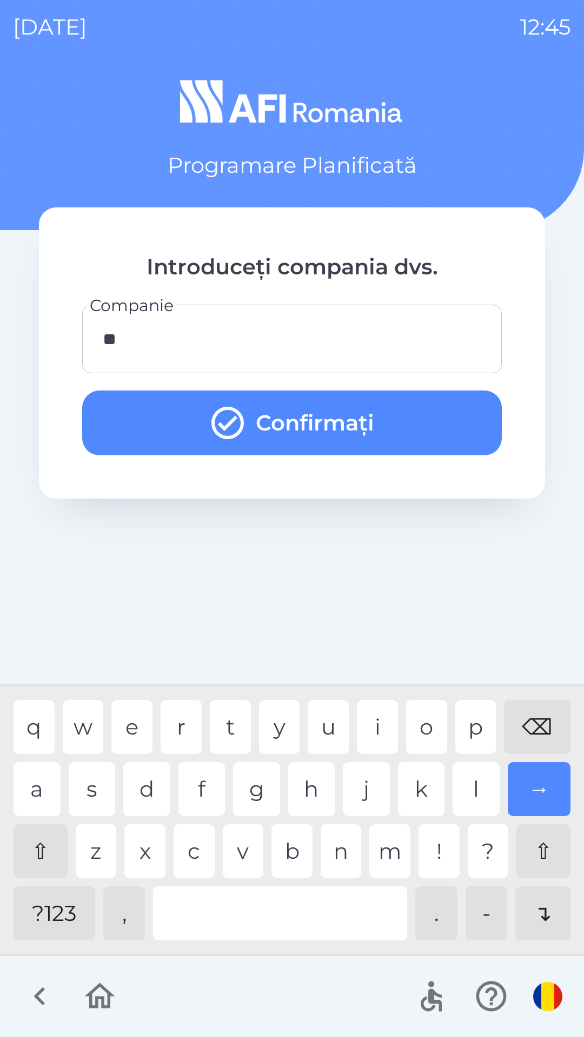
click at [31, 781] on div "a" at bounding box center [37, 789] width 47 height 54
click at [329, 717] on div "u" at bounding box center [327, 727] width 41 height 54
type input "****"
click at [471, 787] on div "l" at bounding box center [475, 789] width 47 height 54
click at [276, 422] on button "Confirmați" at bounding box center [291, 423] width 419 height 65
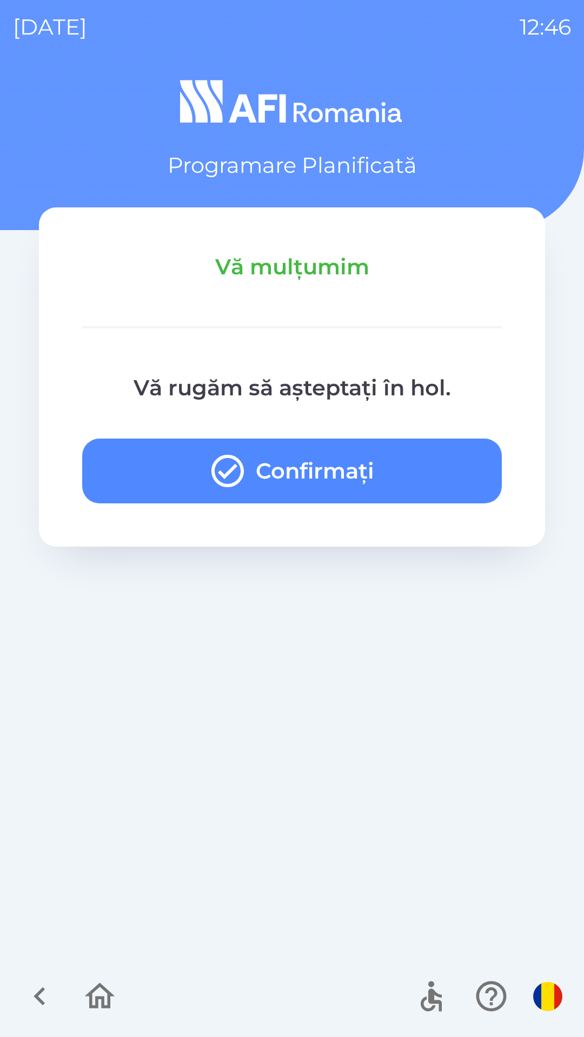
click at [218, 483] on icon "button" at bounding box center [227, 471] width 32 height 32
